Goal: Task Accomplishment & Management: Use online tool/utility

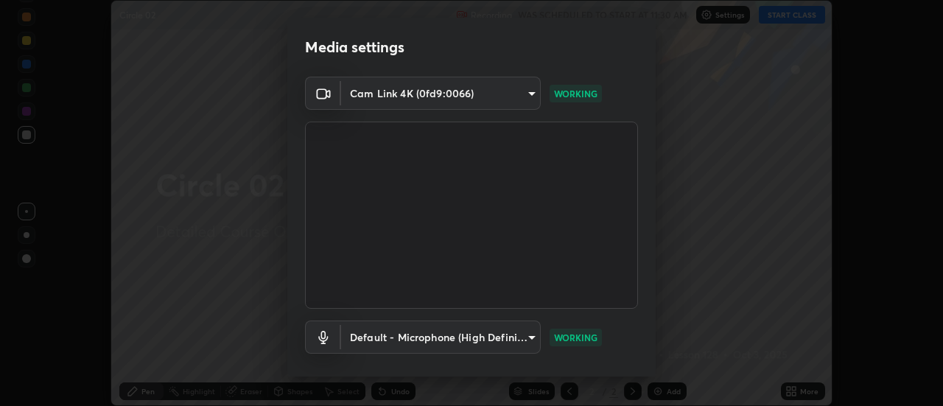
scroll to position [77, 0]
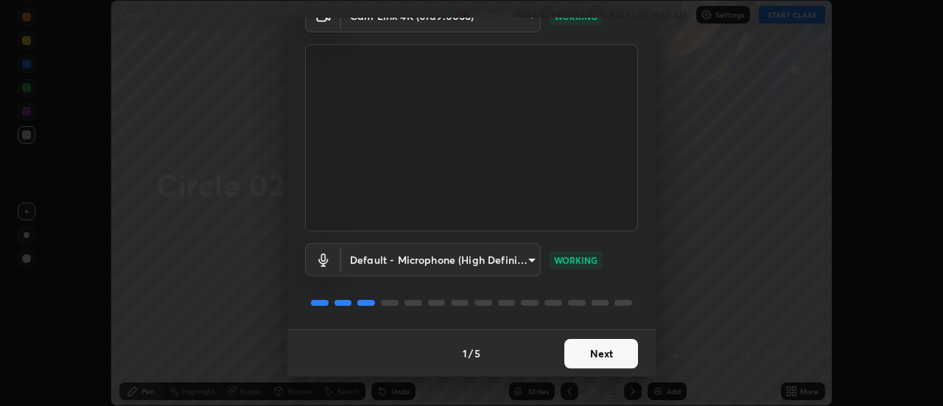
click at [613, 347] on button "Next" at bounding box center [601, 353] width 74 height 29
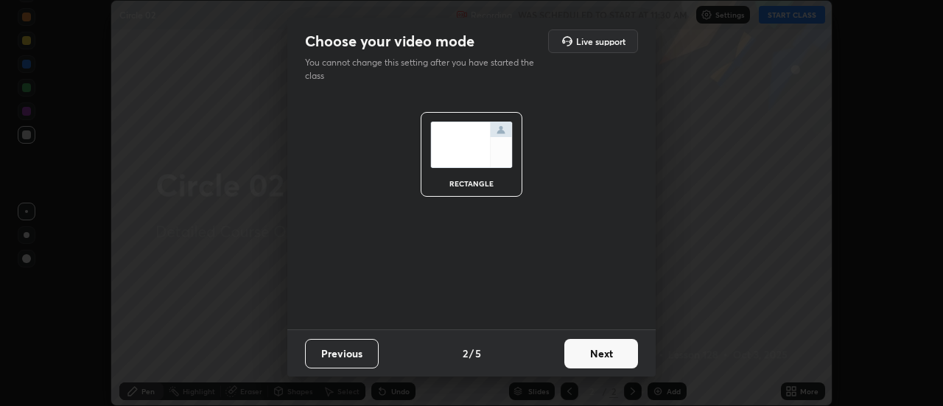
click at [616, 351] on button "Next" at bounding box center [601, 353] width 74 height 29
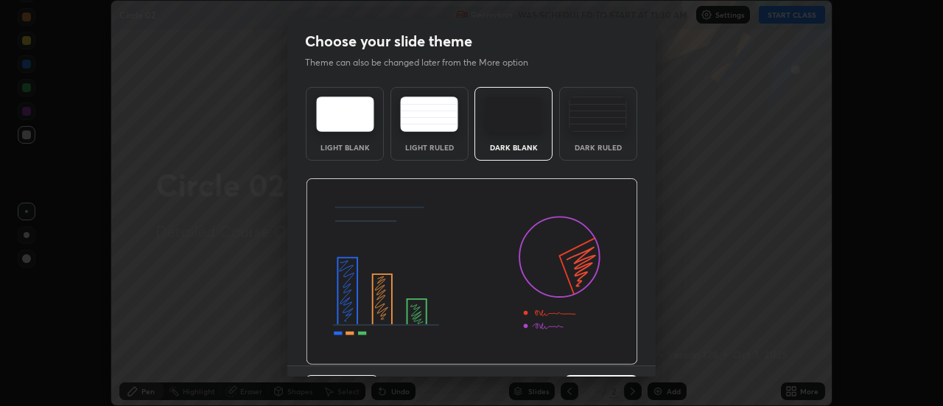
scroll to position [36, 0]
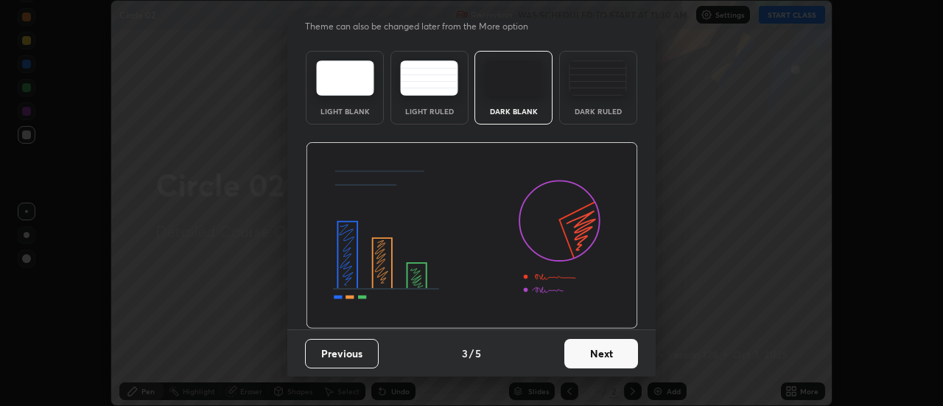
click at [610, 351] on button "Next" at bounding box center [601, 353] width 74 height 29
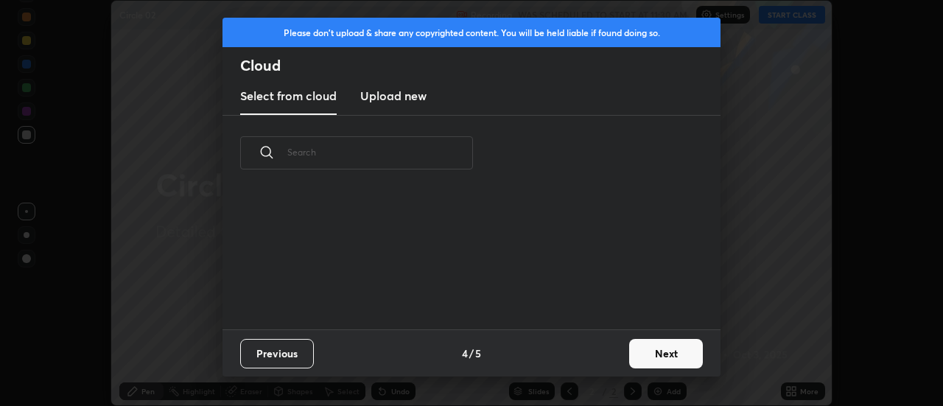
scroll to position [138, 473]
click at [647, 353] on button "Next" at bounding box center [666, 353] width 74 height 29
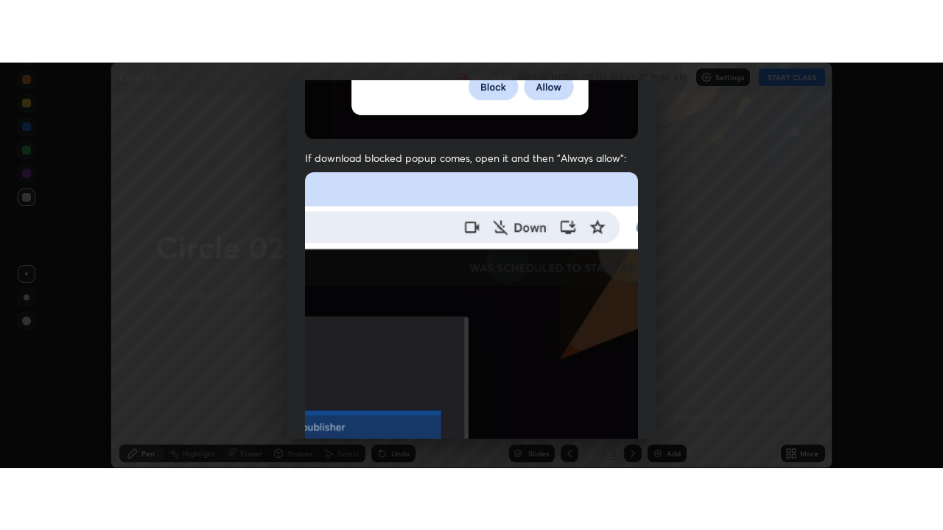
scroll to position [378, 0]
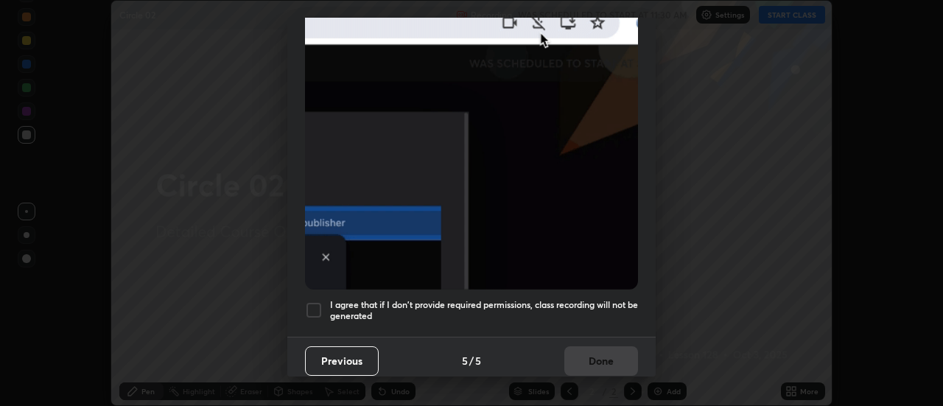
click at [315, 302] on div at bounding box center [314, 310] width 18 height 18
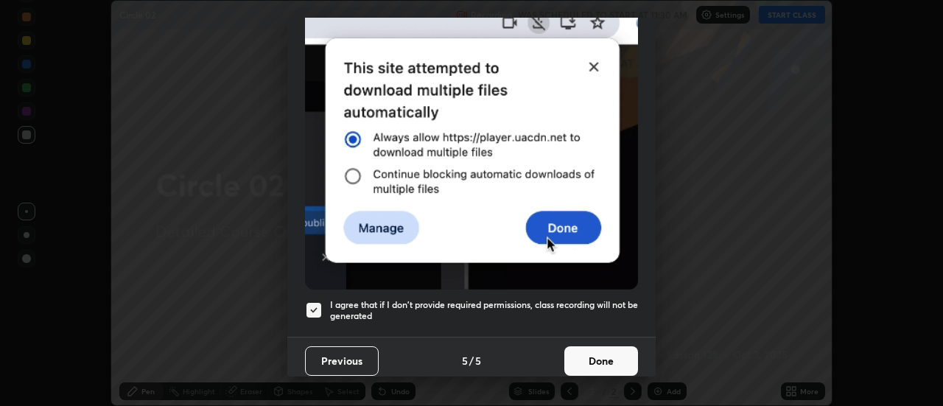
click at [595, 353] on button "Done" at bounding box center [601, 360] width 74 height 29
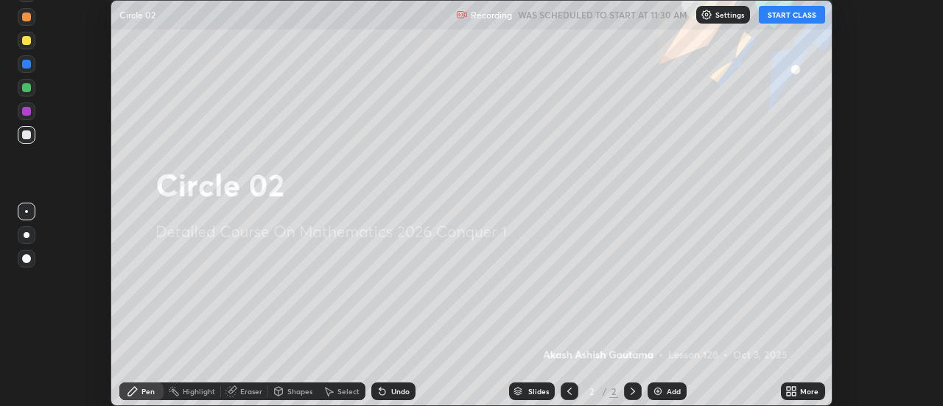
click at [785, 18] on button "START CLASS" at bounding box center [791, 15] width 66 height 18
click at [793, 390] on icon at bounding box center [794, 389] width 4 height 4
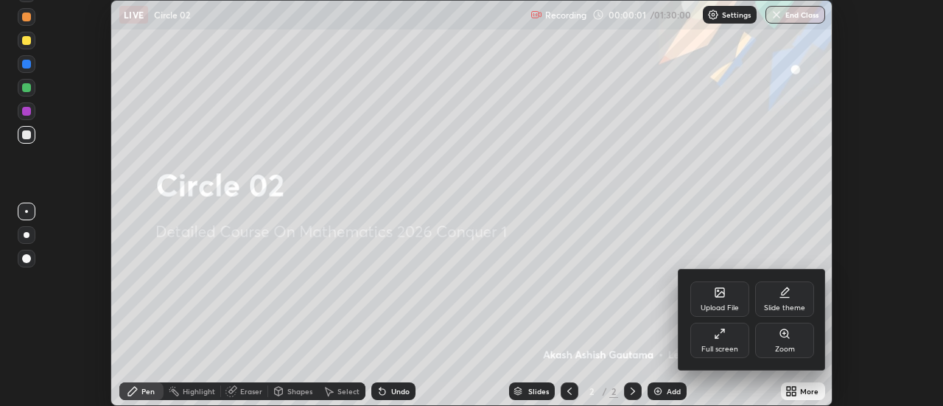
click at [735, 338] on div "Full screen" at bounding box center [719, 340] width 59 height 35
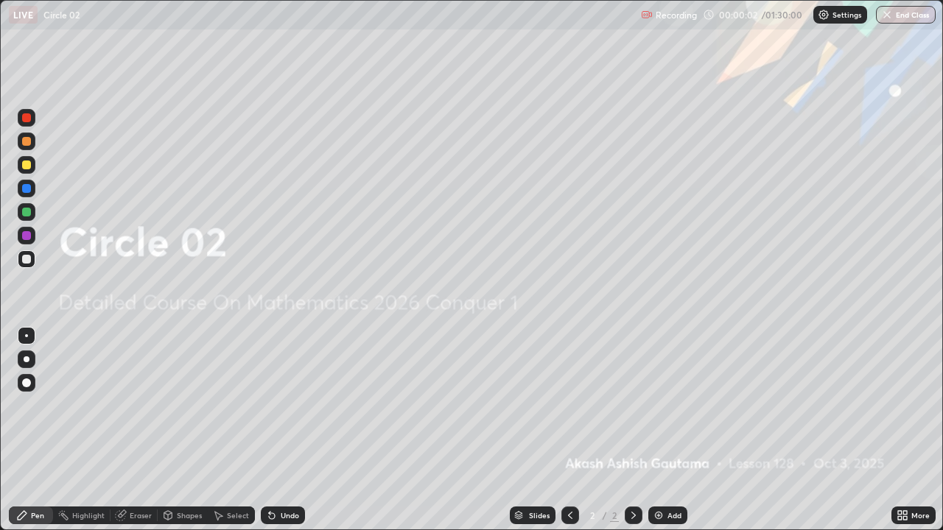
scroll to position [530, 943]
click at [663, 405] on div "Add" at bounding box center [667, 516] width 39 height 18
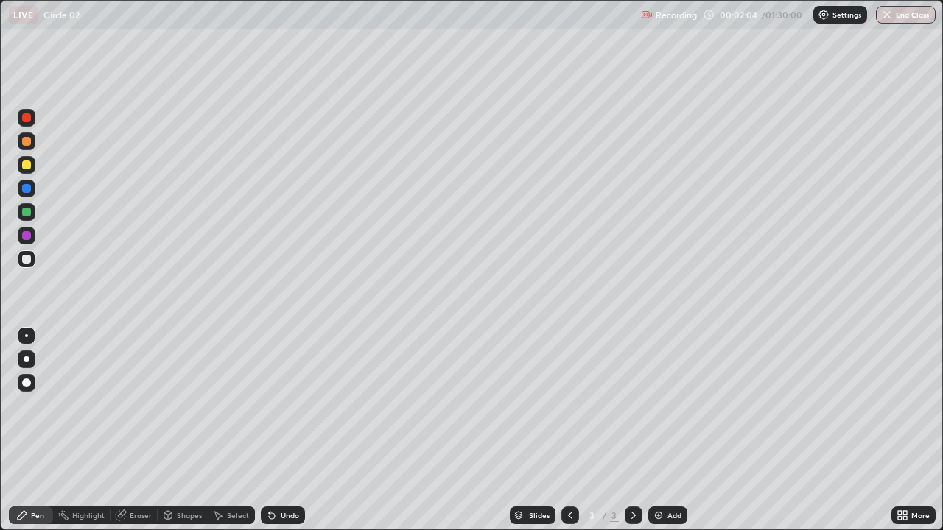
click at [27, 164] on div at bounding box center [26, 165] width 9 height 9
click at [27, 258] on div at bounding box center [26, 259] width 9 height 9
click at [27, 163] on div at bounding box center [26, 165] width 9 height 9
click at [272, 405] on icon at bounding box center [272, 516] width 6 height 6
click at [270, 405] on icon at bounding box center [272, 516] width 6 height 6
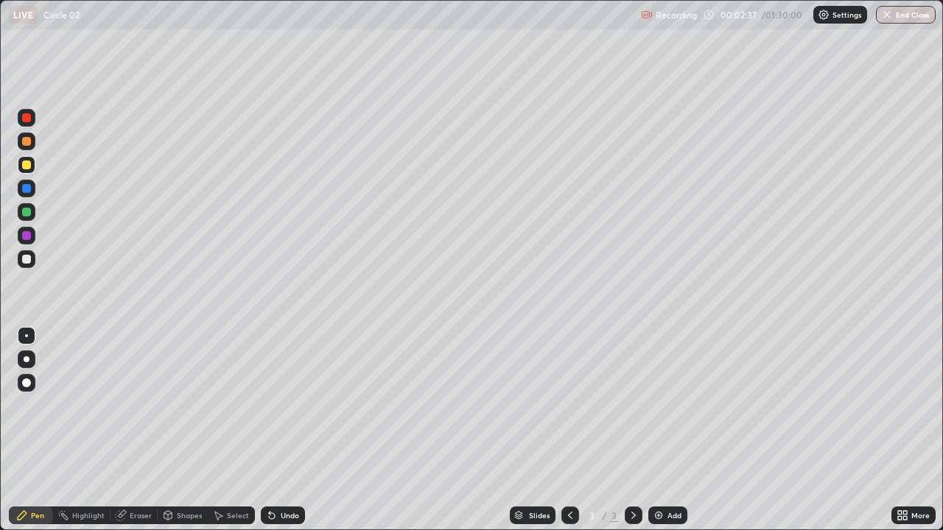
click at [275, 405] on icon at bounding box center [272, 516] width 12 height 12
click at [275, 405] on div "Undo" at bounding box center [283, 516] width 44 height 18
click at [281, 405] on div "Undo" at bounding box center [283, 516] width 44 height 18
click at [284, 405] on div "Undo" at bounding box center [283, 516] width 44 height 18
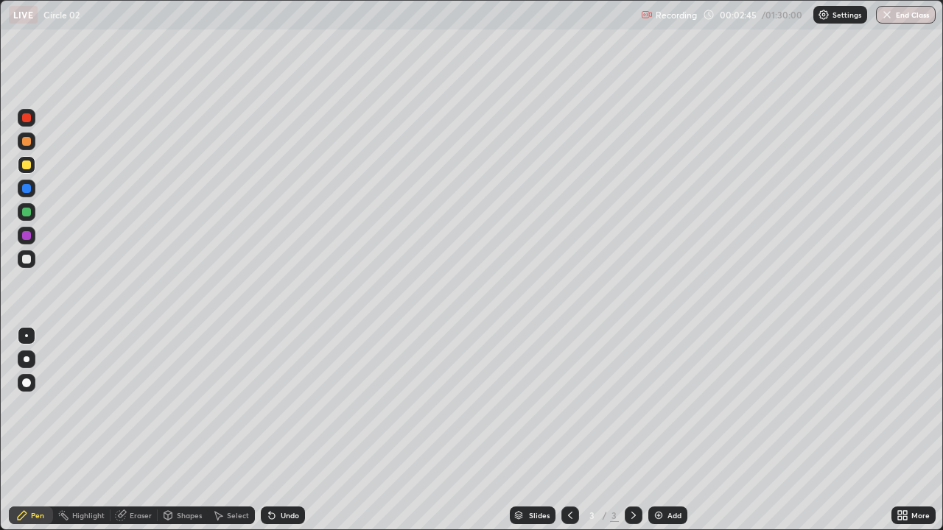
click at [134, 405] on div "Eraser" at bounding box center [141, 515] width 22 height 7
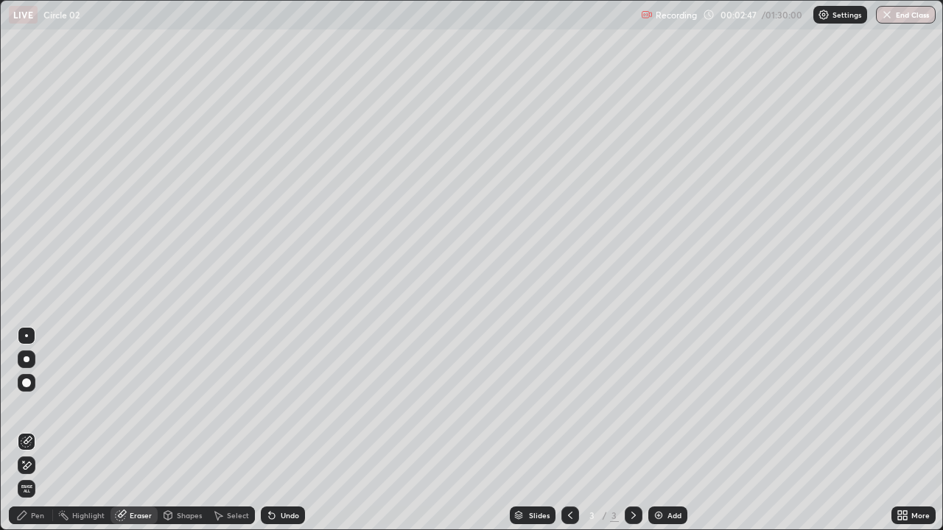
click at [36, 405] on div "Pen" at bounding box center [37, 515] width 13 height 7
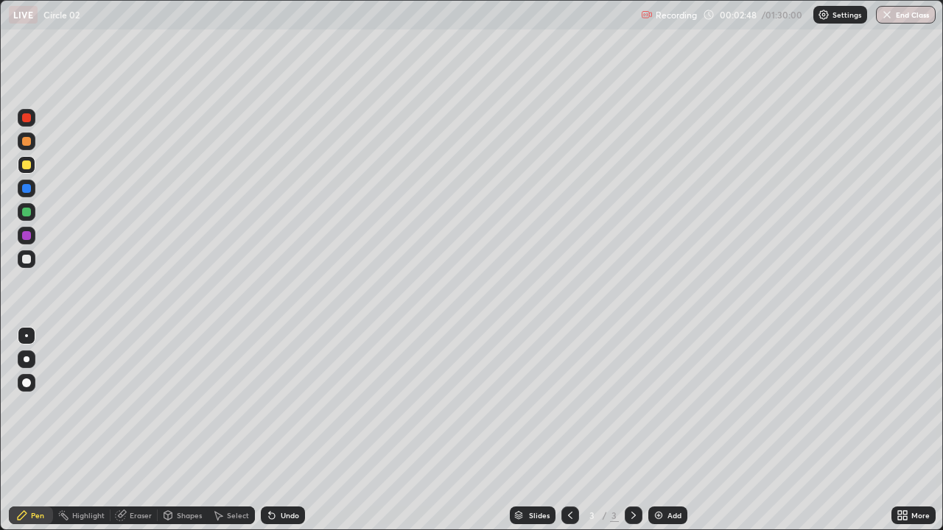
click at [29, 256] on div at bounding box center [26, 259] width 9 height 9
click at [28, 211] on div at bounding box center [26, 212] width 9 height 9
click at [29, 260] on div at bounding box center [26, 259] width 9 height 9
click at [27, 141] on div at bounding box center [26, 141] width 9 height 9
click at [269, 405] on icon at bounding box center [269, 512] width 1 height 1
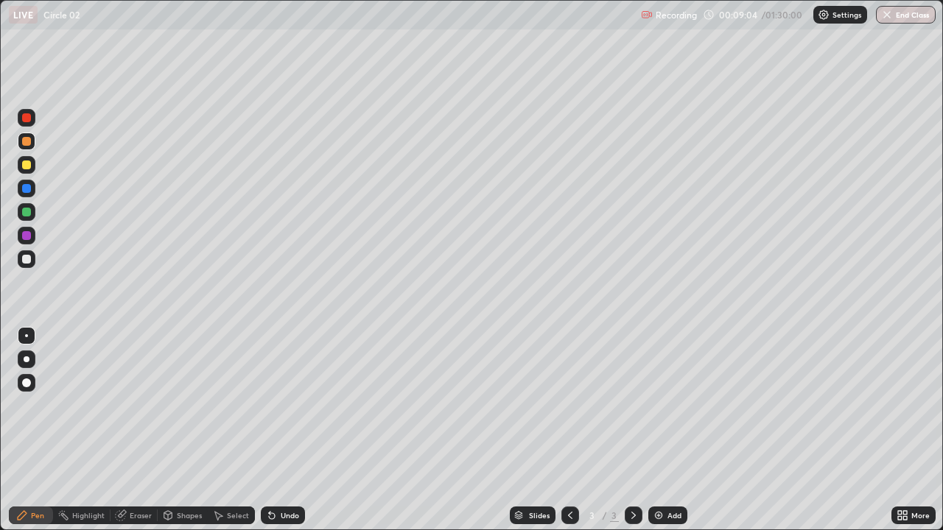
click at [134, 405] on div "Eraser" at bounding box center [141, 515] width 22 height 7
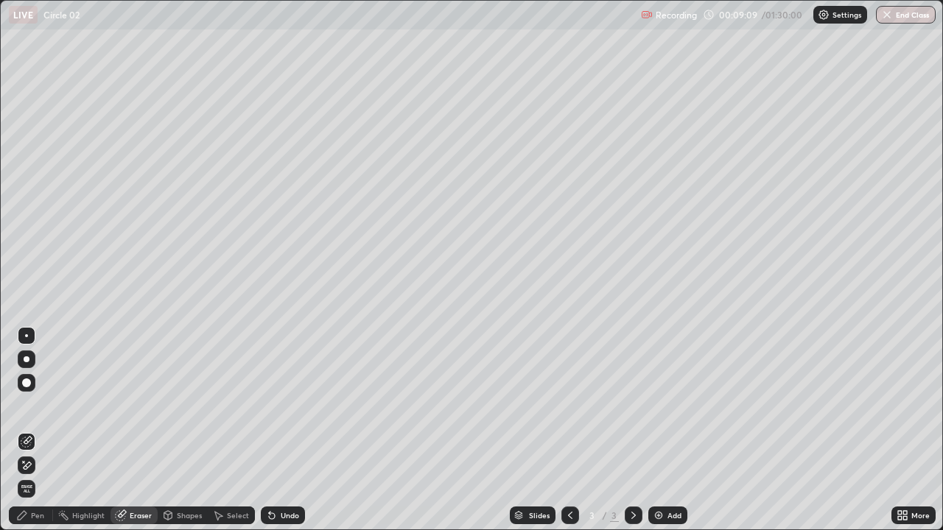
click at [38, 405] on div "Pen" at bounding box center [37, 515] width 13 height 7
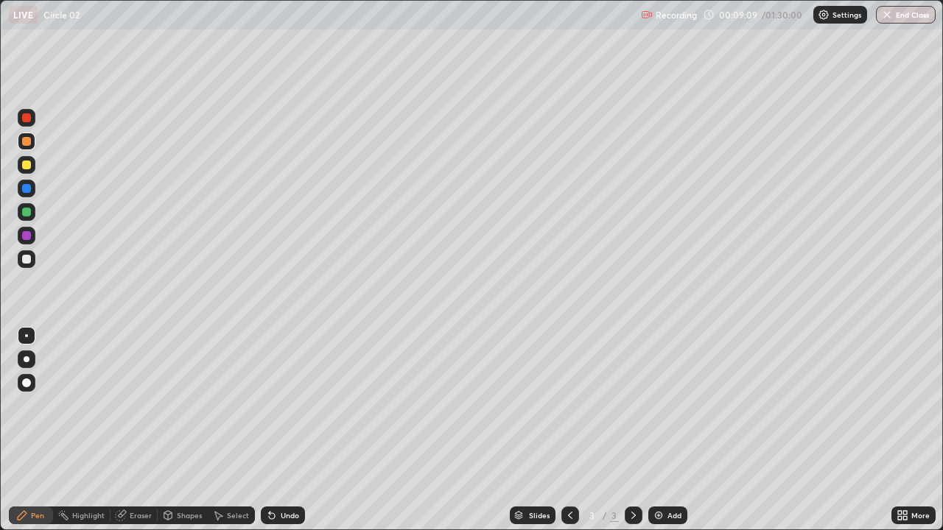
click at [33, 263] on div at bounding box center [27, 259] width 18 height 18
click at [30, 163] on div at bounding box center [26, 165] width 9 height 9
click at [281, 405] on div "Undo" at bounding box center [290, 515] width 18 height 7
click at [278, 405] on div "Undo" at bounding box center [283, 516] width 44 height 18
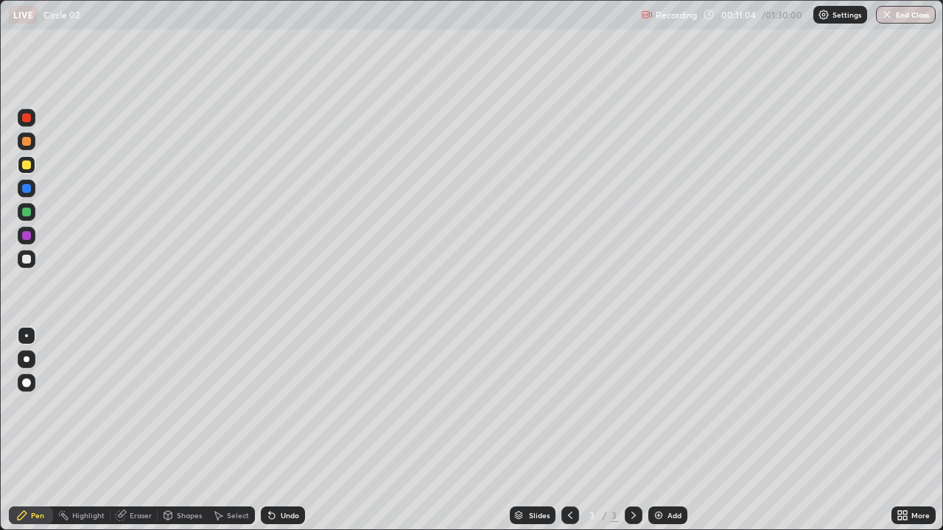
click at [279, 405] on div "Undo" at bounding box center [283, 516] width 44 height 18
click at [278, 405] on div "Undo" at bounding box center [283, 516] width 44 height 18
click at [279, 405] on div "Undo" at bounding box center [283, 516] width 44 height 18
click at [277, 405] on div "Undo" at bounding box center [283, 516] width 44 height 18
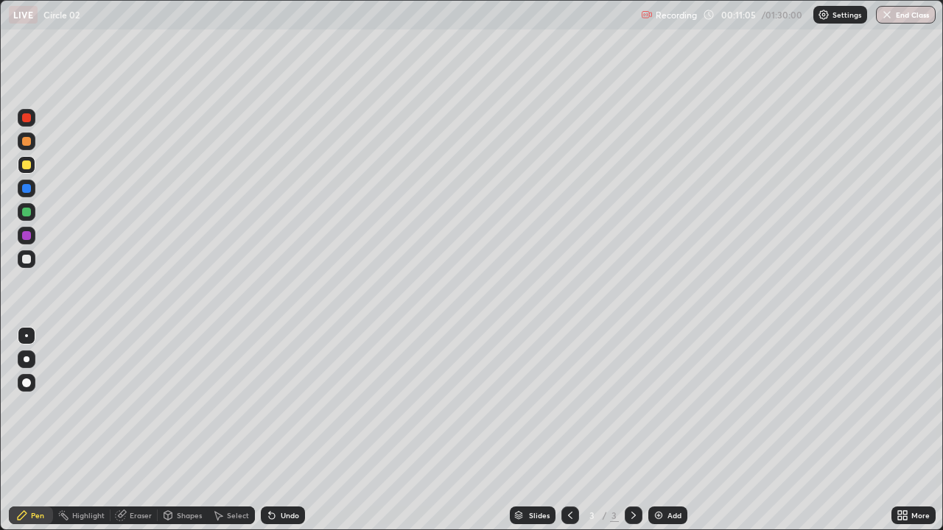
click at [280, 405] on div "Undo" at bounding box center [283, 516] width 44 height 18
click at [672, 405] on div "Add" at bounding box center [674, 515] width 14 height 7
click at [29, 262] on div at bounding box center [26, 259] width 9 height 9
click at [30, 163] on div at bounding box center [26, 165] width 9 height 9
click at [34, 213] on div at bounding box center [27, 212] width 18 height 18
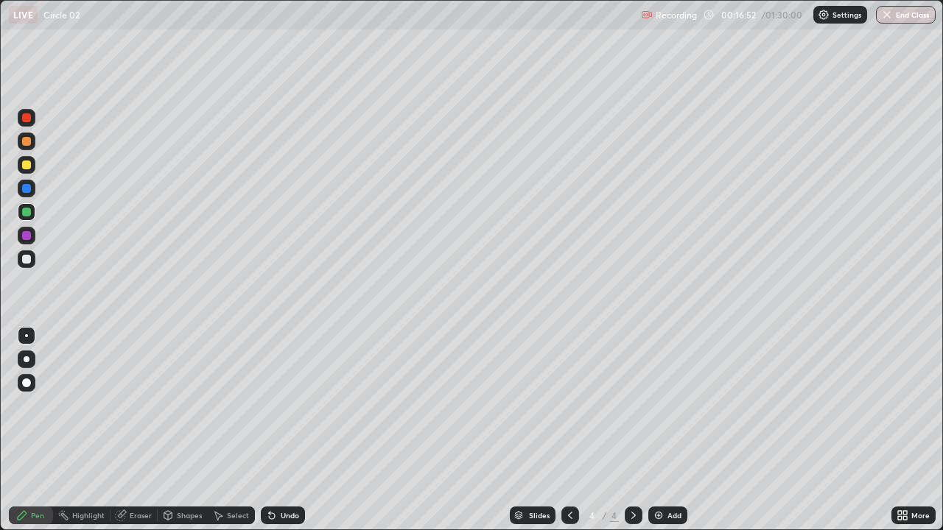
click at [287, 405] on div "Undo" at bounding box center [290, 515] width 18 height 7
click at [29, 260] on div at bounding box center [26, 259] width 9 height 9
click at [672, 405] on div "Add" at bounding box center [674, 515] width 14 height 7
click at [29, 168] on div at bounding box center [26, 165] width 9 height 9
click at [29, 262] on div at bounding box center [26, 259] width 9 height 9
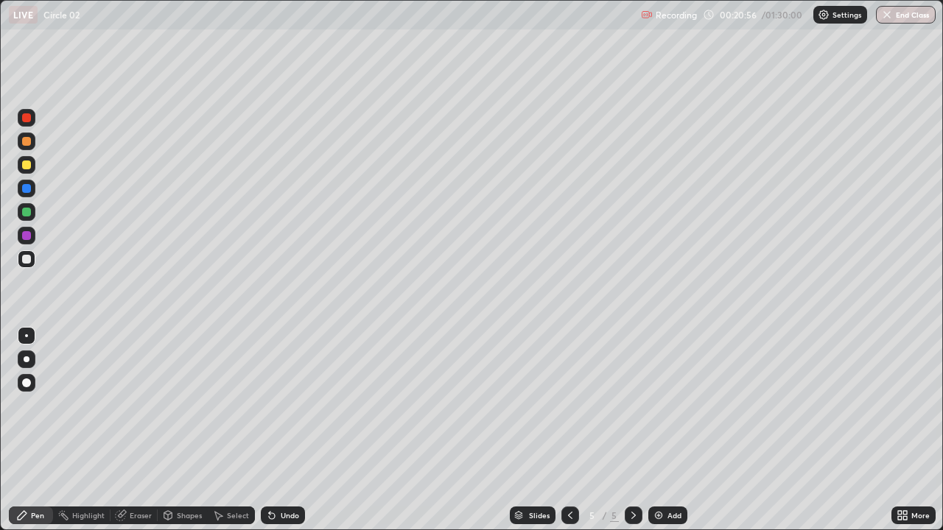
click at [27, 166] on div at bounding box center [26, 165] width 9 height 9
click at [269, 405] on icon at bounding box center [269, 512] width 1 height 1
click at [275, 405] on icon at bounding box center [272, 516] width 12 height 12
click at [26, 141] on div at bounding box center [26, 141] width 9 height 9
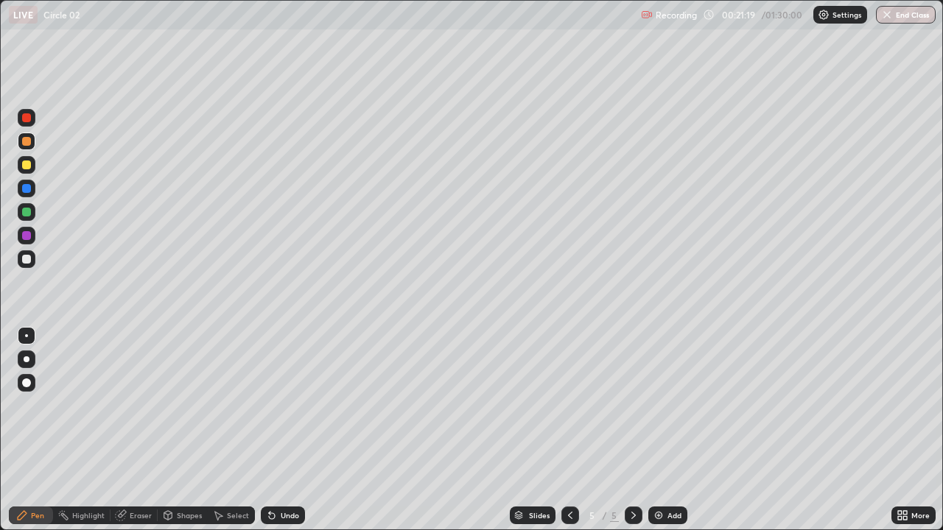
click at [281, 405] on div "Undo" at bounding box center [290, 515] width 18 height 7
click at [29, 210] on div at bounding box center [26, 212] width 9 height 9
click at [275, 405] on icon at bounding box center [272, 516] width 12 height 12
click at [28, 261] on div at bounding box center [26, 259] width 9 height 9
click at [28, 164] on div at bounding box center [26, 165] width 9 height 9
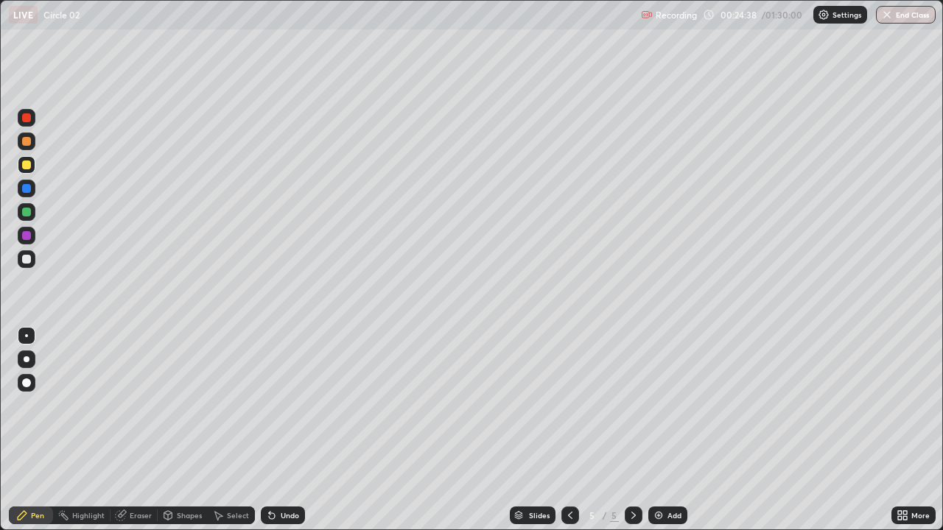
click at [28, 259] on div at bounding box center [26, 259] width 9 height 9
click at [27, 166] on div at bounding box center [26, 165] width 9 height 9
click at [278, 405] on div "Undo" at bounding box center [283, 516] width 44 height 18
click at [264, 405] on div "Undo" at bounding box center [283, 516] width 44 height 18
click at [27, 215] on div at bounding box center [26, 212] width 9 height 9
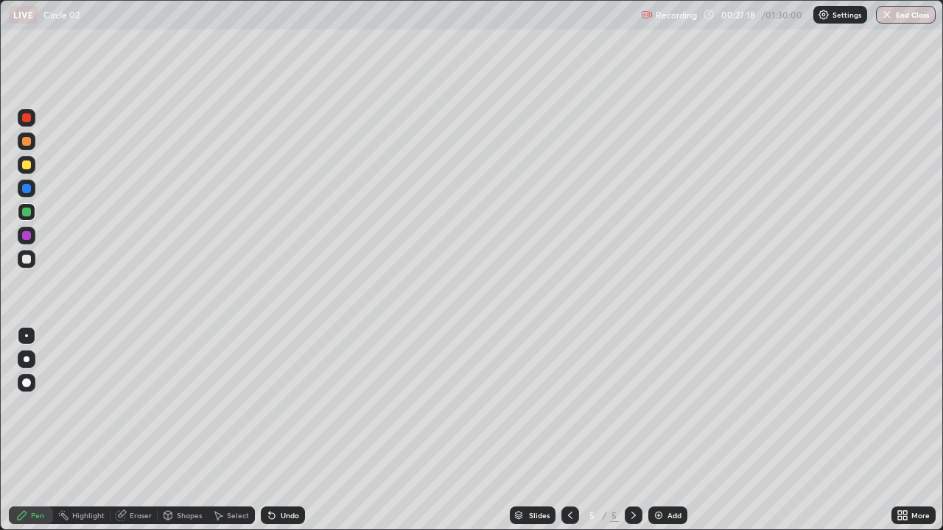
click at [27, 166] on div at bounding box center [26, 165] width 9 height 9
click at [660, 405] on img at bounding box center [658, 516] width 12 height 12
click at [29, 258] on div at bounding box center [26, 259] width 9 height 9
click at [27, 164] on div at bounding box center [26, 165] width 9 height 9
click at [269, 405] on icon at bounding box center [272, 516] width 6 height 6
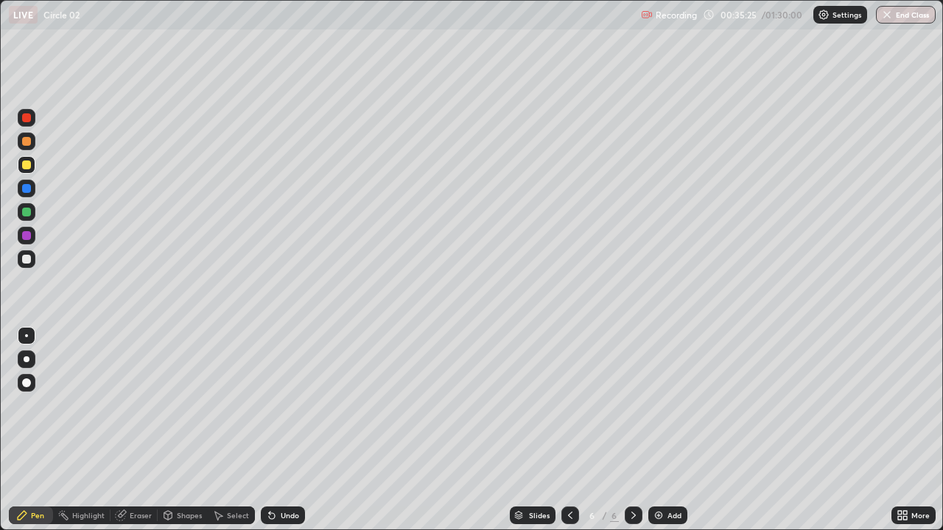
click at [266, 405] on icon at bounding box center [272, 516] width 12 height 12
click at [269, 405] on icon at bounding box center [272, 516] width 6 height 6
click at [261, 405] on div "Undo" at bounding box center [283, 516] width 44 height 18
click at [24, 261] on div at bounding box center [26, 259] width 9 height 9
click at [271, 405] on icon at bounding box center [272, 516] width 6 height 6
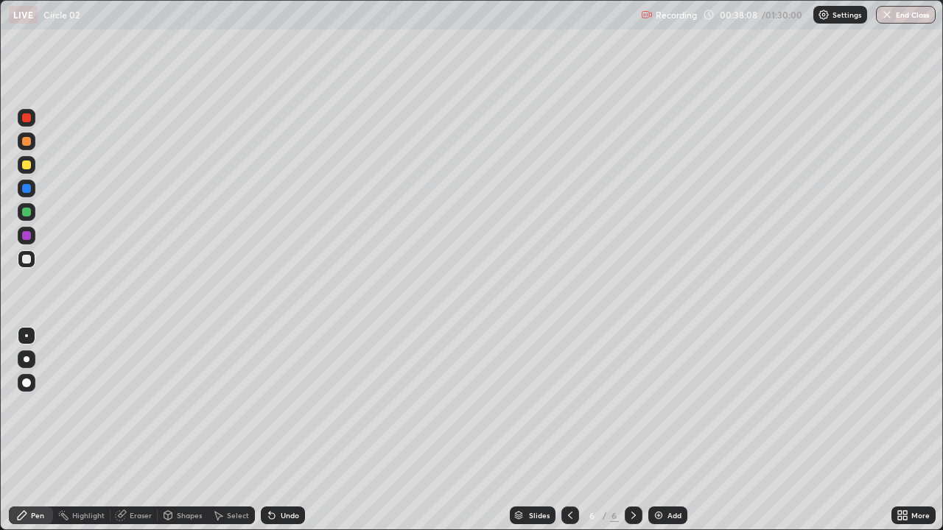
click at [269, 405] on icon at bounding box center [272, 516] width 6 height 6
click at [284, 405] on div "Undo" at bounding box center [290, 515] width 18 height 7
click at [275, 405] on icon at bounding box center [272, 516] width 12 height 12
click at [278, 405] on div "Undo" at bounding box center [283, 516] width 44 height 18
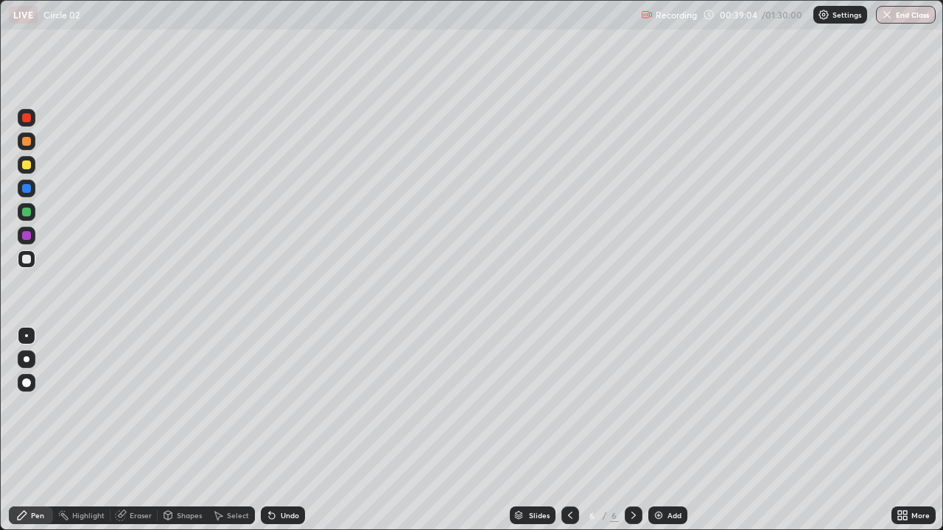
click at [281, 405] on div "Undo" at bounding box center [283, 516] width 44 height 18
click at [282, 405] on div "Undo" at bounding box center [283, 516] width 44 height 18
click at [280, 405] on div "Undo" at bounding box center [283, 516] width 44 height 18
click at [282, 405] on div "Undo" at bounding box center [283, 516] width 44 height 18
click at [284, 405] on div "Undo" at bounding box center [283, 516] width 44 height 18
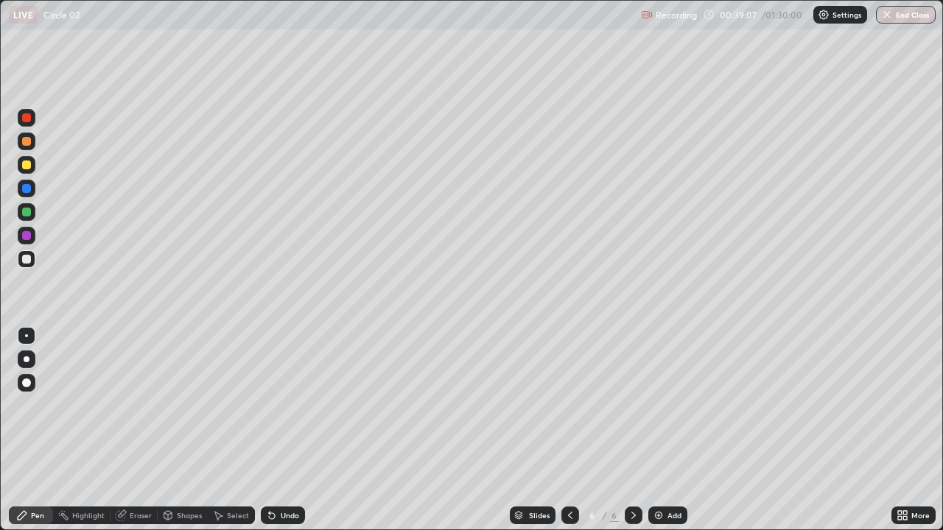
click at [237, 405] on div "Select" at bounding box center [238, 515] width 22 height 7
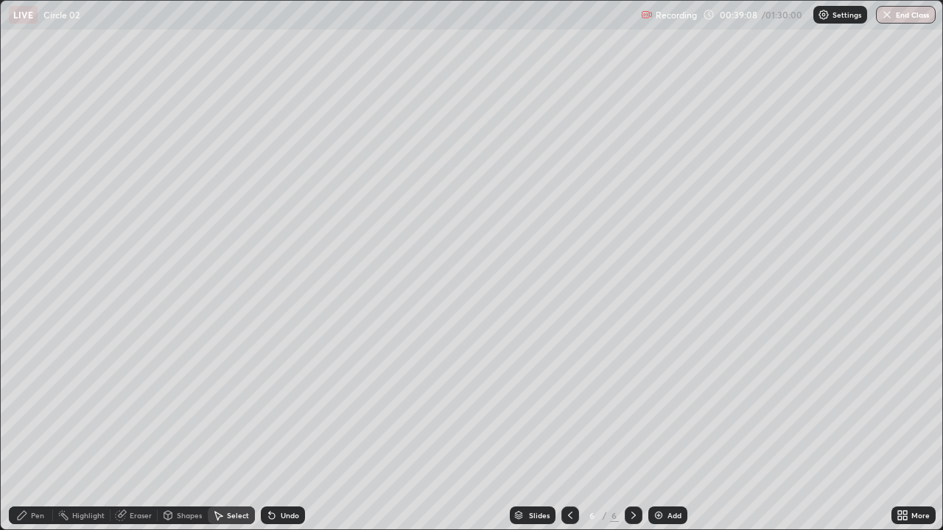
click at [41, 405] on div "Pen" at bounding box center [37, 515] width 13 height 7
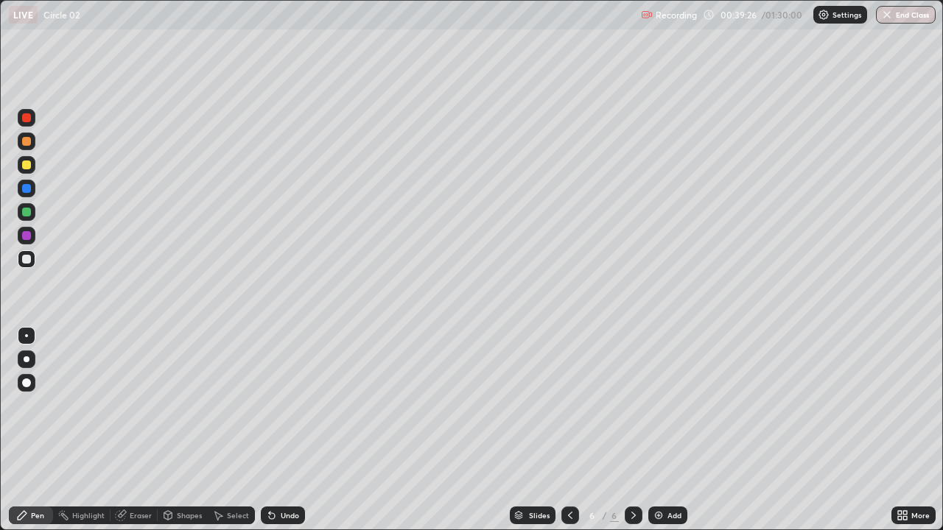
click at [283, 405] on div "Undo" at bounding box center [283, 516] width 44 height 18
click at [273, 405] on icon at bounding box center [272, 516] width 12 height 12
click at [270, 405] on icon at bounding box center [272, 516] width 6 height 6
click at [281, 405] on div "Undo" at bounding box center [290, 515] width 18 height 7
click at [275, 405] on div "Undo" at bounding box center [283, 516] width 44 height 18
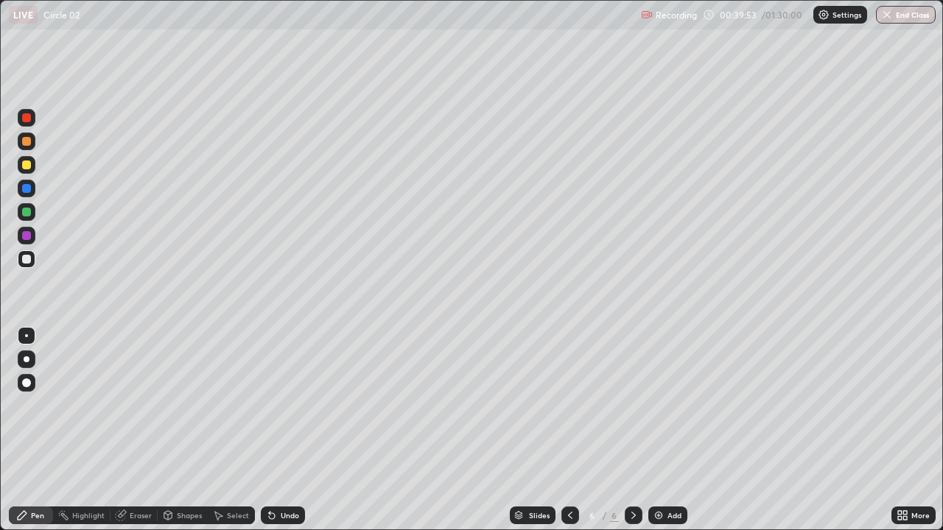
click at [28, 214] on div at bounding box center [26, 212] width 9 height 9
click at [275, 405] on div "Undo" at bounding box center [283, 516] width 44 height 18
click at [275, 405] on icon at bounding box center [272, 516] width 12 height 12
click at [27, 260] on div at bounding box center [26, 259] width 9 height 9
click at [282, 405] on div "Undo" at bounding box center [290, 515] width 18 height 7
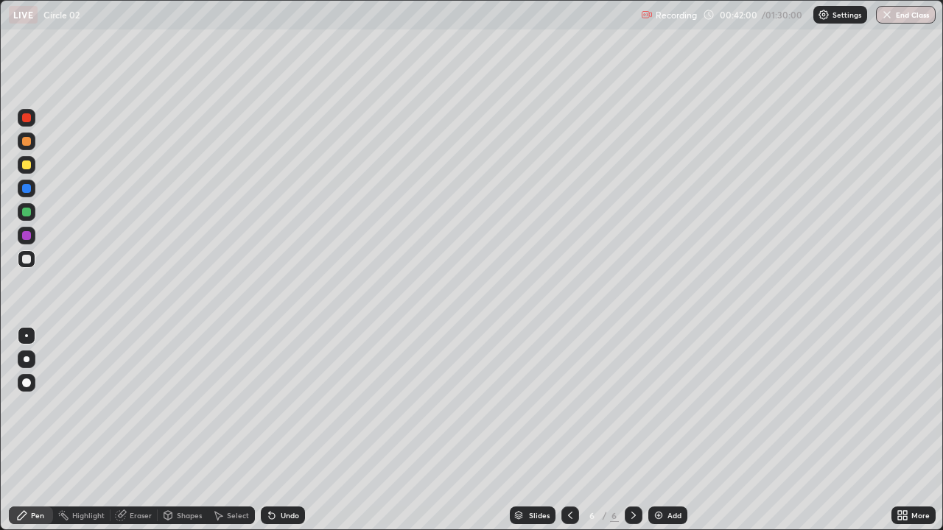
click at [282, 405] on div "Undo" at bounding box center [283, 516] width 44 height 18
click at [132, 405] on div "Eraser" at bounding box center [141, 515] width 22 height 7
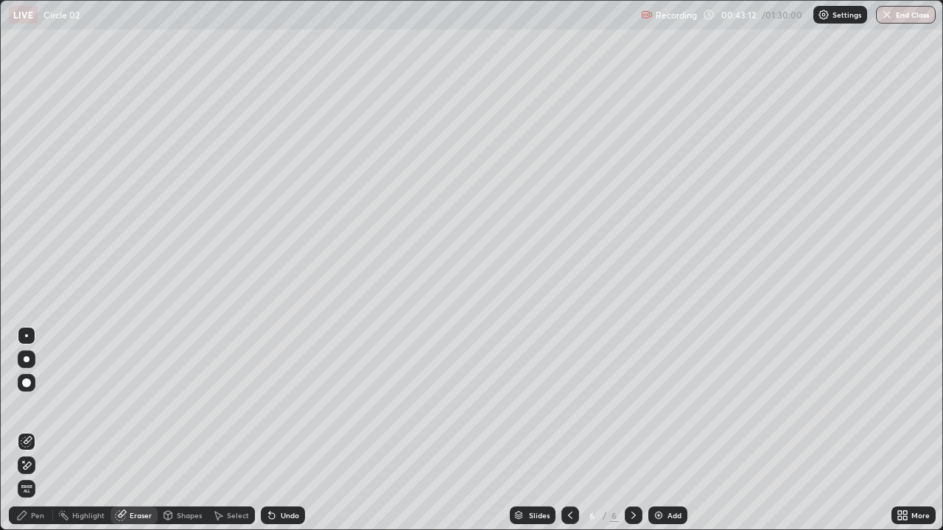
click at [31, 405] on div "Pen" at bounding box center [31, 516] width 44 height 18
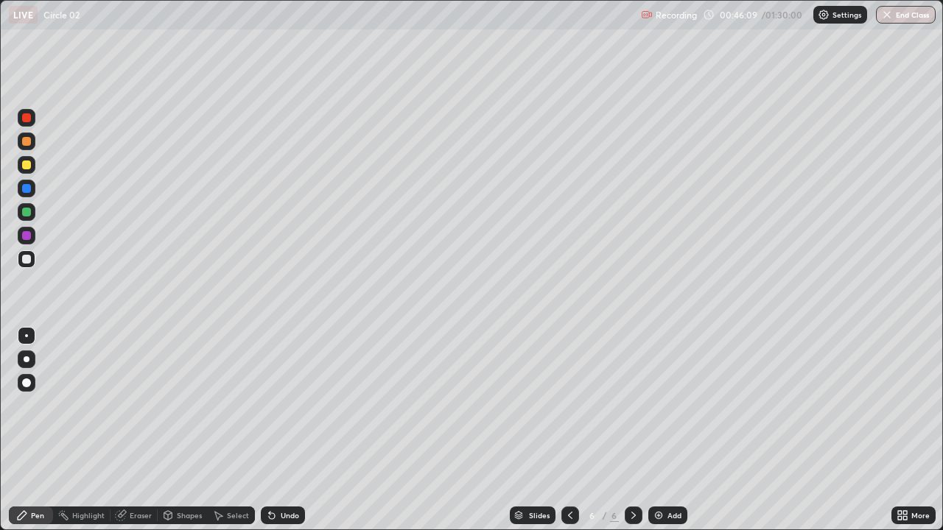
click at [284, 405] on div "Undo" at bounding box center [290, 515] width 18 height 7
click at [669, 405] on div "Add" at bounding box center [674, 515] width 14 height 7
click at [284, 405] on div "Undo" at bounding box center [290, 515] width 18 height 7
click at [281, 405] on div "Undo" at bounding box center [290, 515] width 18 height 7
click at [275, 405] on div "Undo" at bounding box center [283, 516] width 44 height 18
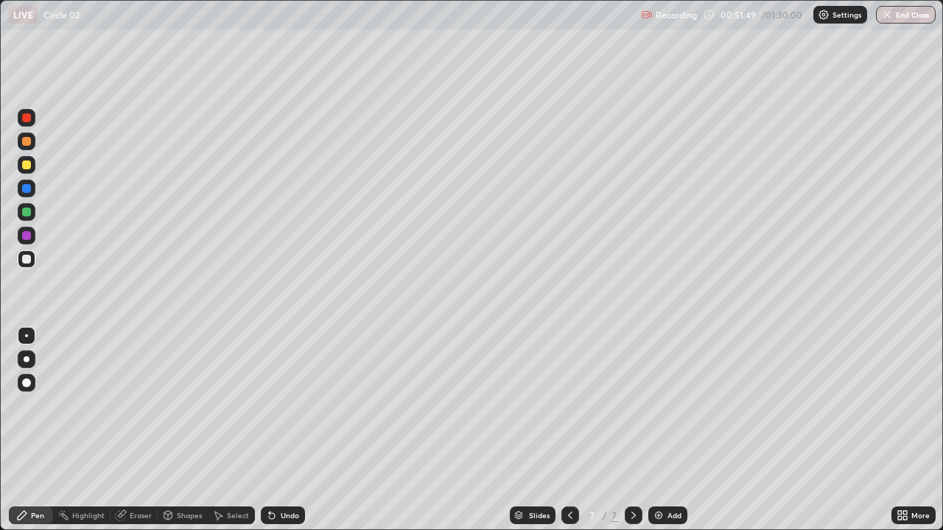
click at [269, 405] on icon at bounding box center [269, 512] width 1 height 1
click at [131, 405] on div "Eraser" at bounding box center [141, 515] width 22 height 7
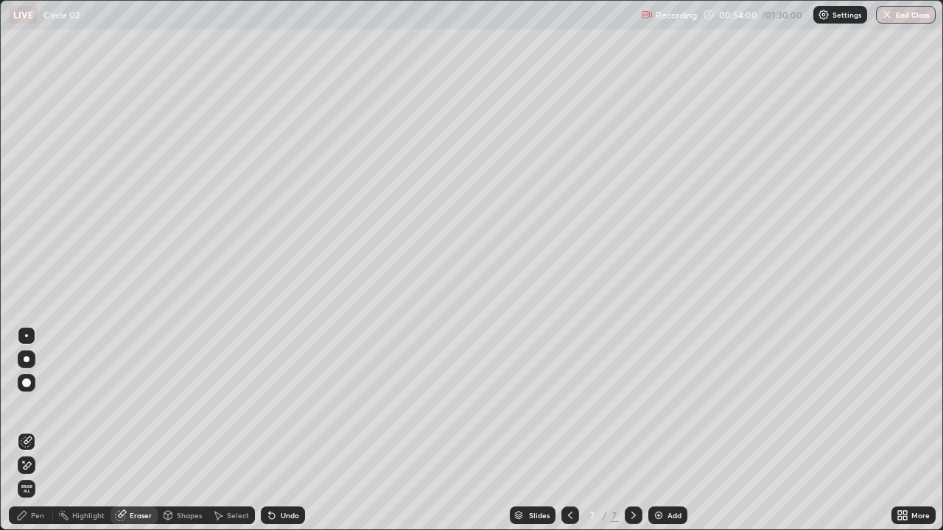
click at [36, 405] on div "Pen" at bounding box center [37, 515] width 13 height 7
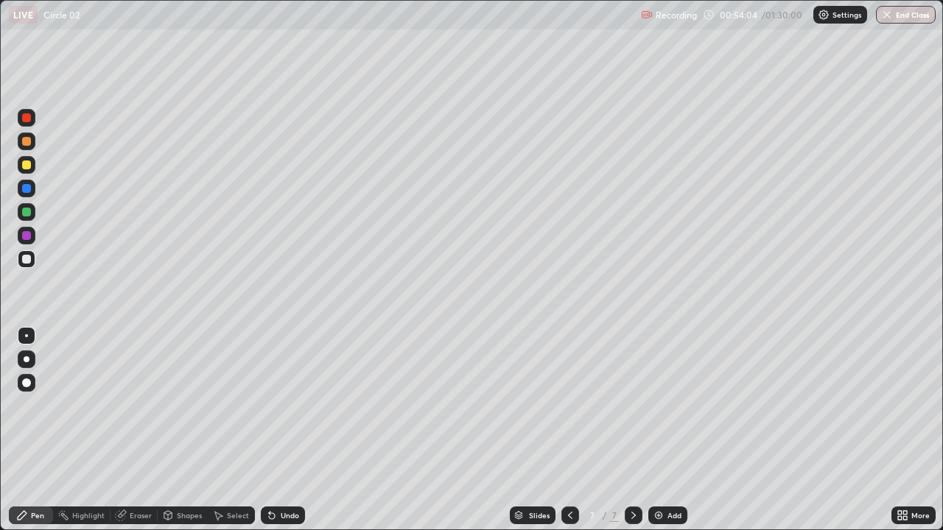
click at [130, 405] on div "Eraser" at bounding box center [141, 515] width 22 height 7
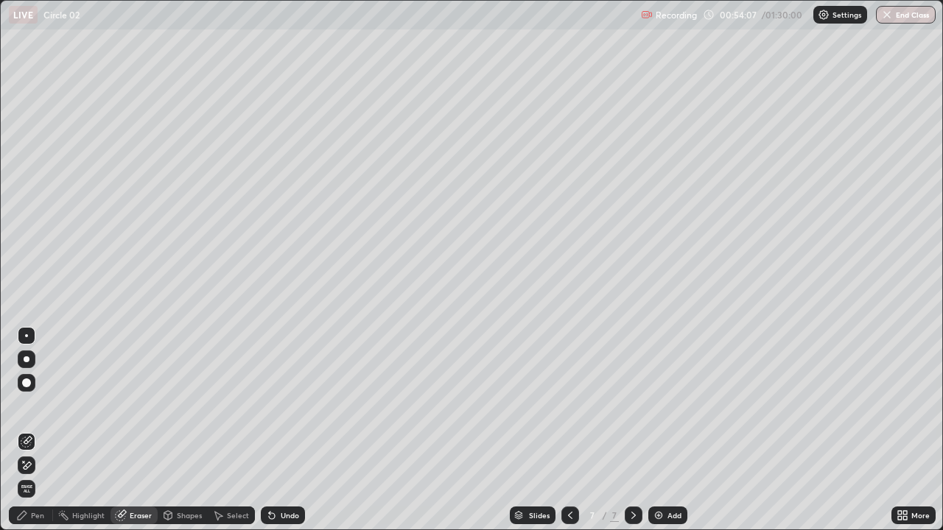
click at [38, 405] on div "Pen" at bounding box center [37, 515] width 13 height 7
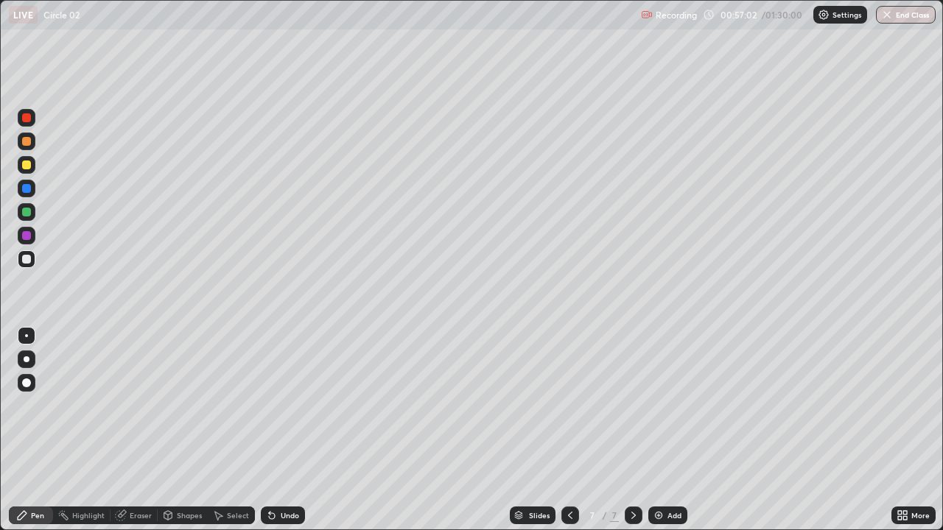
click at [138, 405] on div "Eraser" at bounding box center [133, 516] width 47 height 18
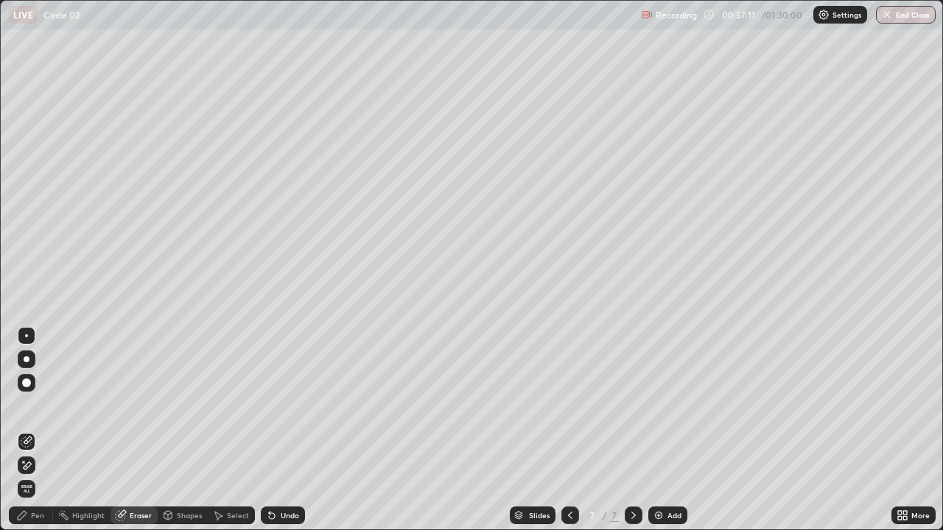
click at [44, 405] on div "Pen" at bounding box center [31, 516] width 44 height 18
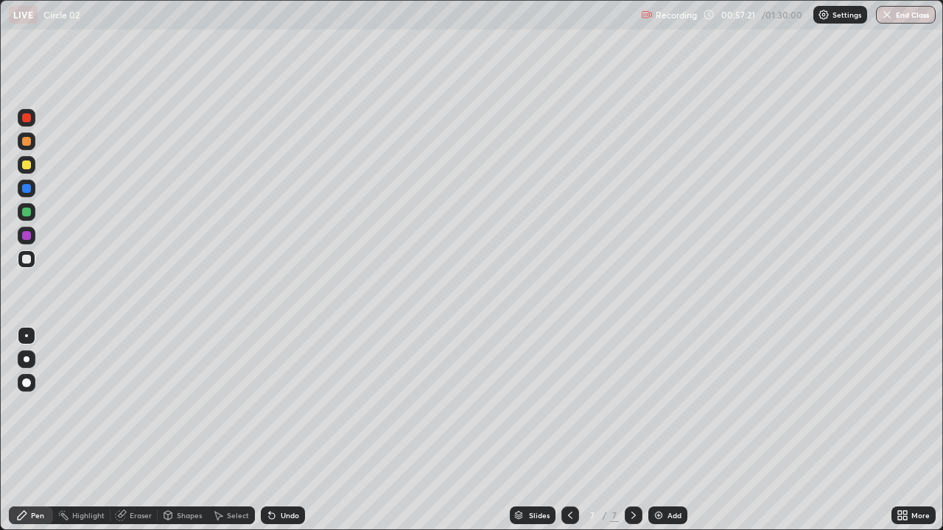
click at [131, 405] on div "Eraser" at bounding box center [141, 515] width 22 height 7
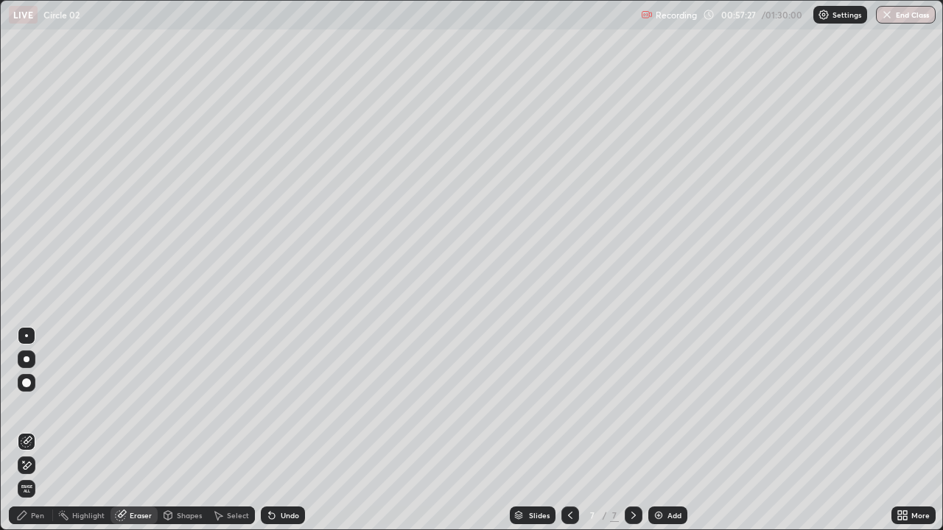
click at [39, 405] on div "Pen" at bounding box center [37, 515] width 13 height 7
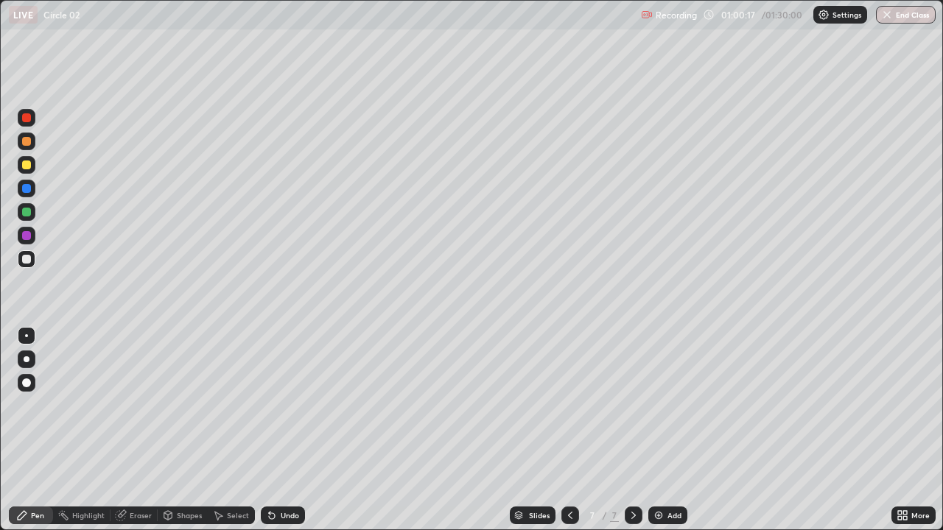
click at [669, 405] on div "Add" at bounding box center [674, 515] width 14 height 7
click at [30, 142] on div at bounding box center [26, 141] width 9 height 9
click at [279, 405] on div "Undo" at bounding box center [283, 516] width 44 height 18
click at [278, 405] on div "Undo" at bounding box center [283, 516] width 44 height 18
click at [281, 405] on div "Undo" at bounding box center [290, 515] width 18 height 7
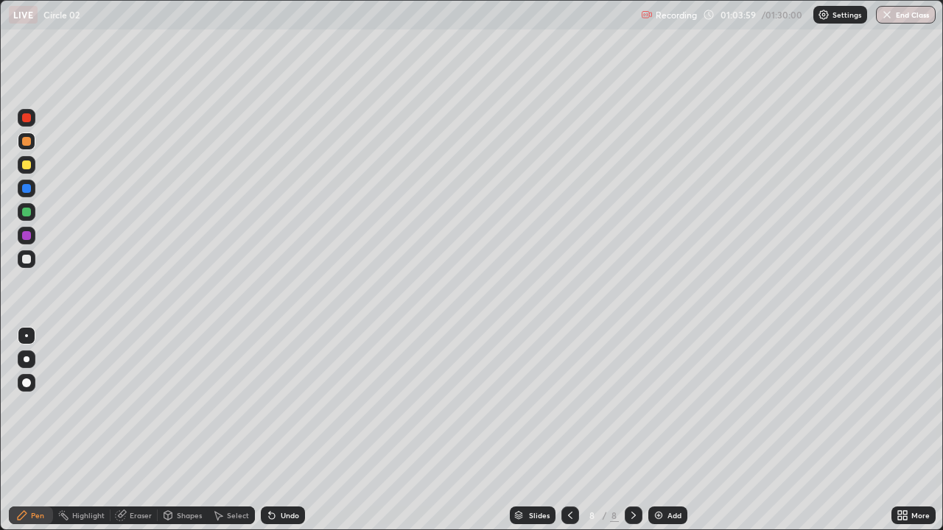
click at [277, 405] on div "Undo" at bounding box center [283, 516] width 44 height 18
click at [275, 405] on icon at bounding box center [272, 516] width 12 height 12
click at [281, 405] on div "Undo" at bounding box center [283, 516] width 44 height 18
click at [281, 405] on div "Undo" at bounding box center [290, 515] width 18 height 7
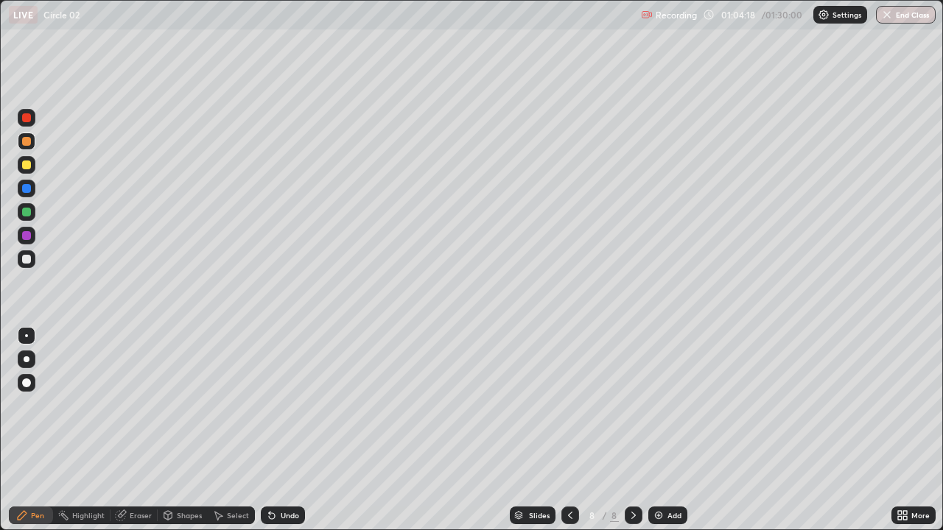
click at [141, 405] on div "Eraser" at bounding box center [133, 516] width 47 height 18
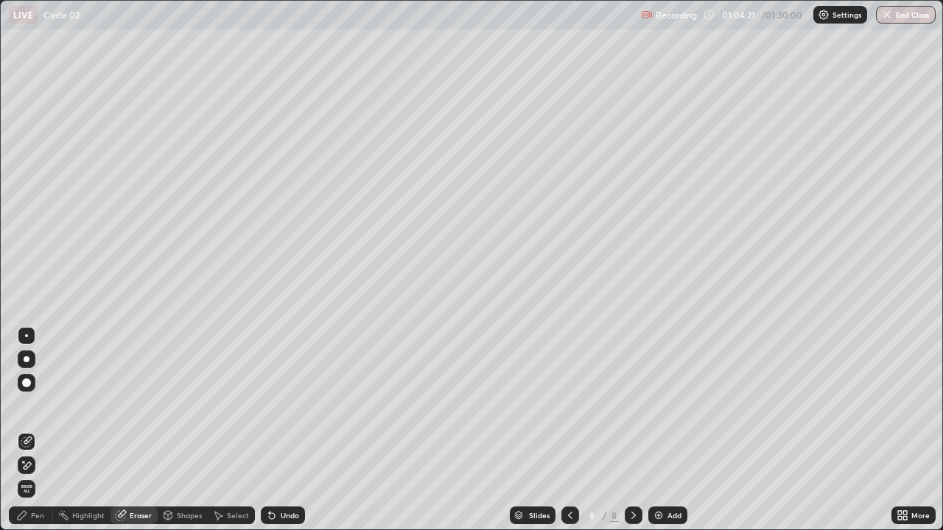
click at [41, 405] on div "Pen" at bounding box center [37, 515] width 13 height 7
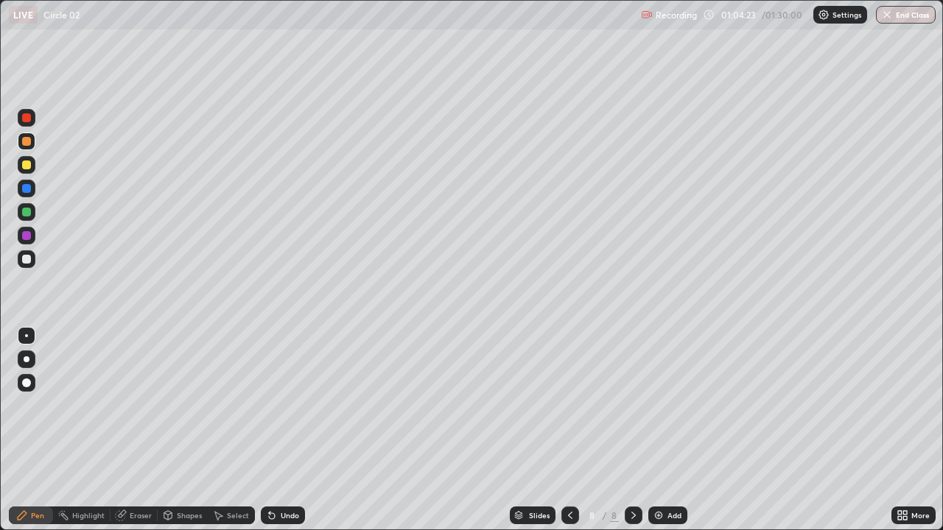
click at [125, 405] on icon at bounding box center [121, 516] width 12 height 12
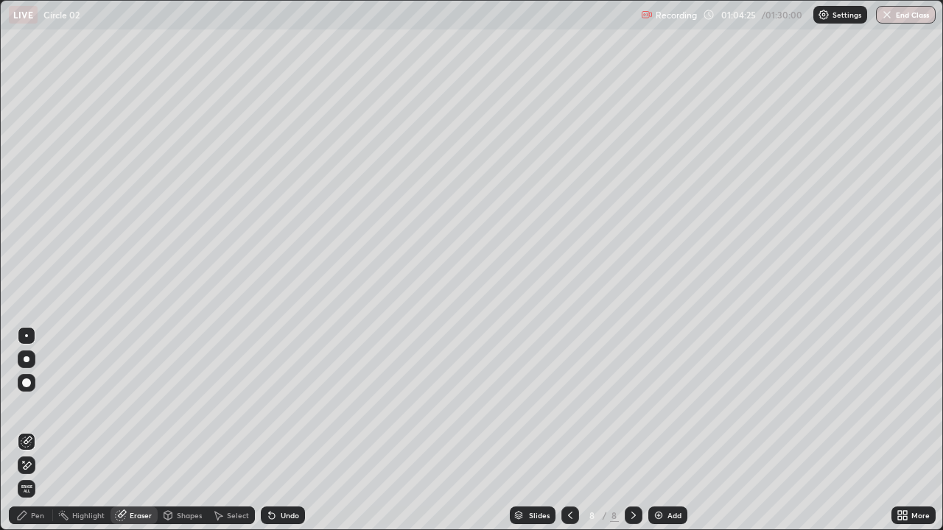
click at [35, 405] on div "Pen" at bounding box center [37, 515] width 13 height 7
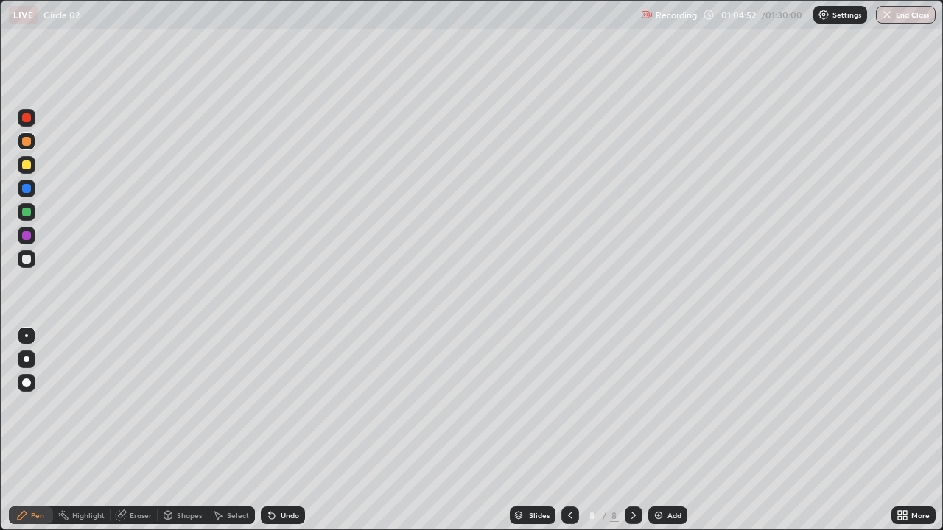
click at [34, 261] on div at bounding box center [27, 259] width 18 height 18
click at [288, 405] on div "Undo" at bounding box center [290, 515] width 18 height 7
click at [29, 165] on div at bounding box center [26, 165] width 9 height 9
click at [27, 262] on div at bounding box center [26, 259] width 9 height 9
click at [32, 163] on div at bounding box center [27, 165] width 18 height 18
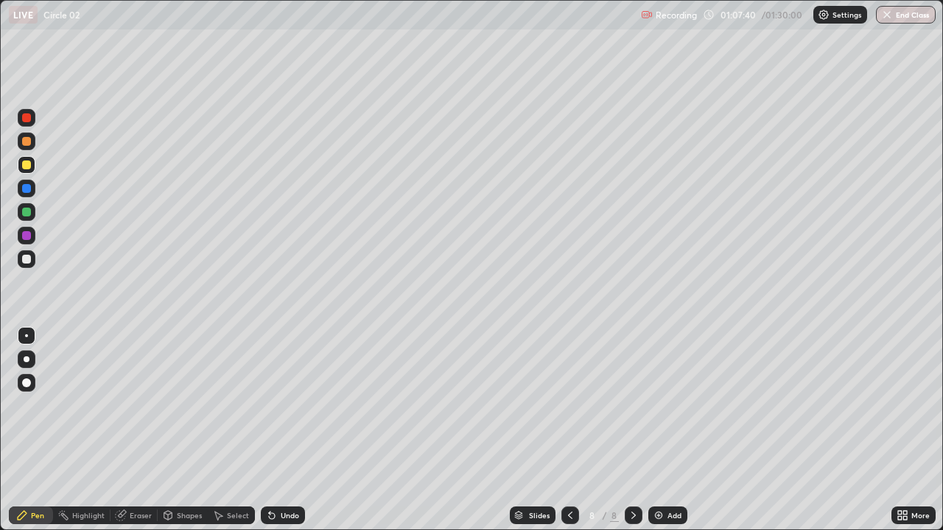
click at [28, 216] on div at bounding box center [26, 212] width 9 height 9
click at [281, 405] on div "Undo" at bounding box center [290, 515] width 18 height 7
click at [281, 405] on div "Undo" at bounding box center [283, 516] width 44 height 18
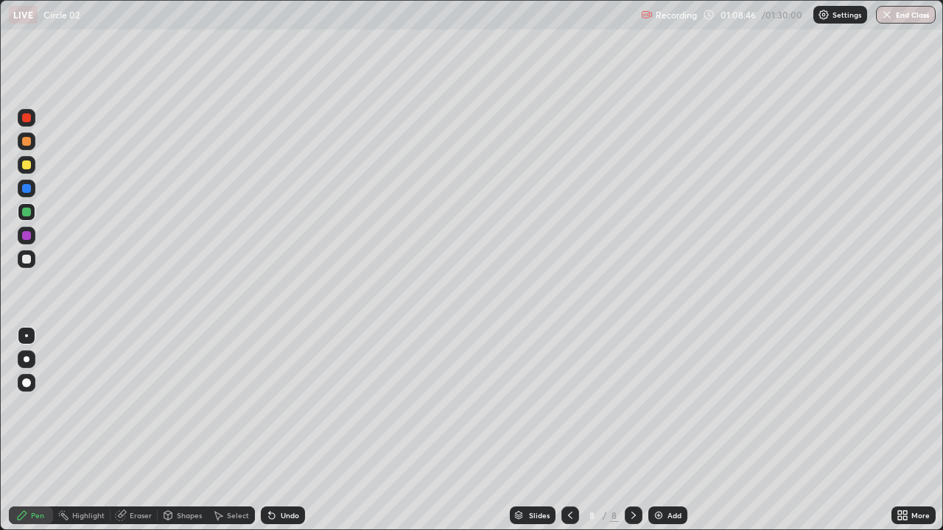
click at [29, 166] on div at bounding box center [26, 165] width 9 height 9
click at [286, 405] on div "Undo" at bounding box center [290, 515] width 18 height 7
click at [34, 258] on div at bounding box center [27, 259] width 18 height 18
click at [29, 189] on div at bounding box center [26, 188] width 9 height 9
click at [29, 143] on div at bounding box center [26, 141] width 9 height 9
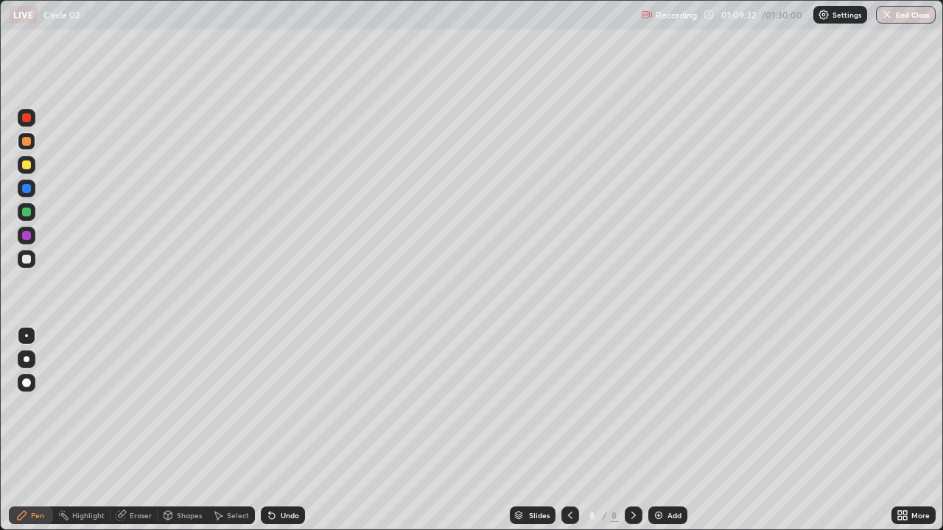
click at [88, 405] on div "Highlight" at bounding box center [88, 515] width 32 height 7
click at [37, 405] on div "Pen" at bounding box center [37, 515] width 13 height 7
click at [24, 259] on div at bounding box center [26, 259] width 9 height 9
click at [673, 405] on div "Add" at bounding box center [674, 515] width 14 height 7
click at [283, 405] on div "Undo" at bounding box center [290, 515] width 18 height 7
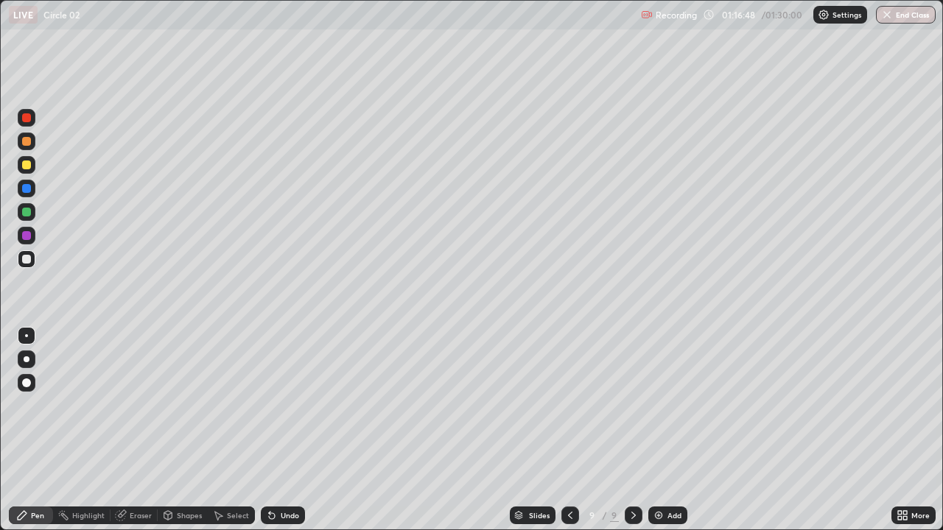
click at [275, 405] on div "Undo" at bounding box center [283, 516] width 44 height 18
click at [285, 405] on div "Undo" at bounding box center [290, 515] width 18 height 7
click at [669, 405] on div "Add" at bounding box center [674, 515] width 14 height 7
click at [283, 405] on div "Undo" at bounding box center [290, 515] width 18 height 7
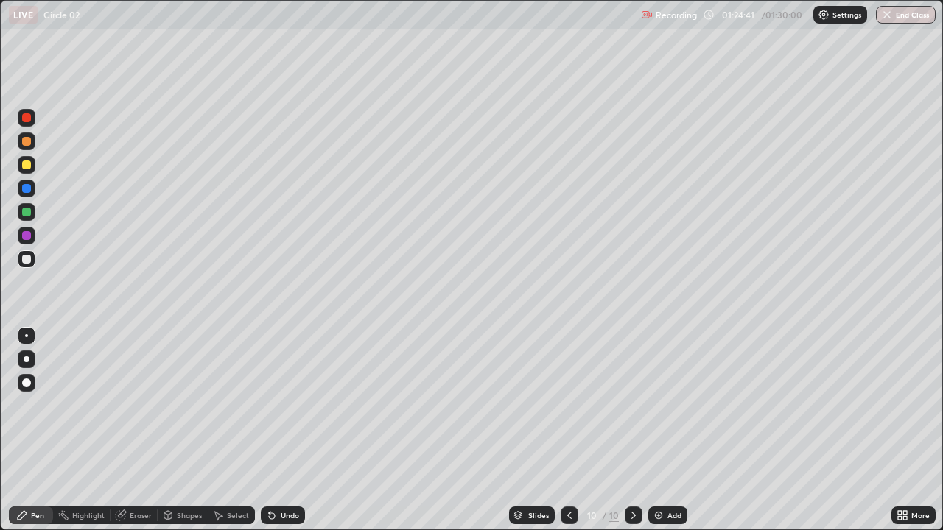
click at [295, 405] on div "Undo" at bounding box center [290, 515] width 18 height 7
click at [904, 12] on button "End Class" at bounding box center [906, 15] width 58 height 18
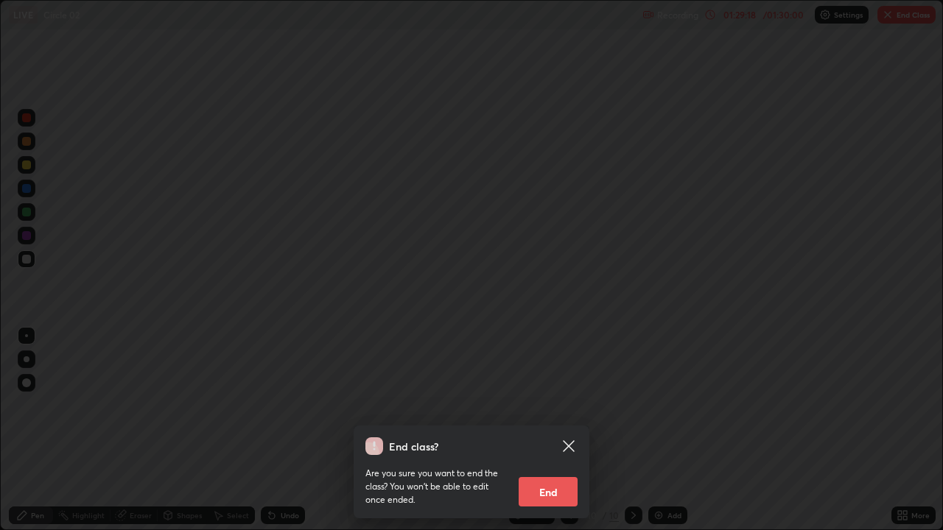
click at [560, 405] on button "End" at bounding box center [547, 491] width 59 height 29
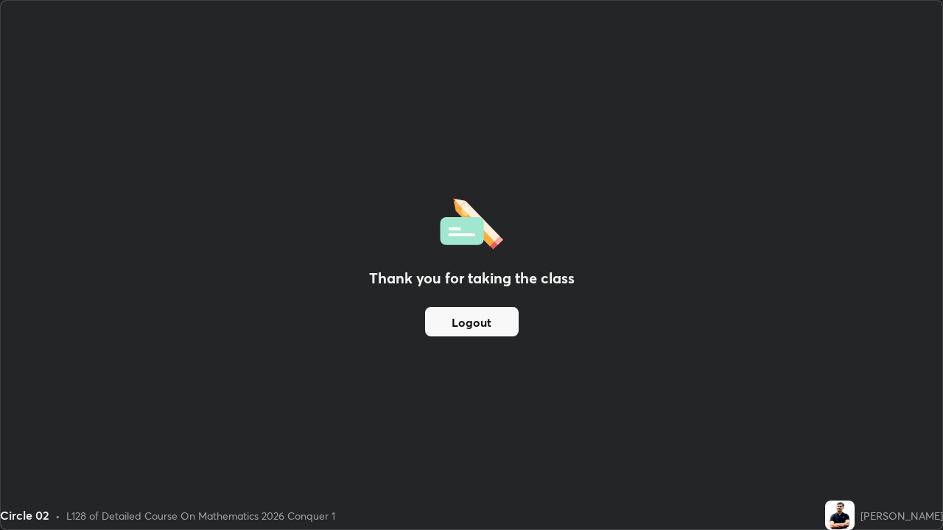
click at [495, 320] on button "Logout" at bounding box center [472, 321] width 94 height 29
click at [494, 323] on button "Logout" at bounding box center [472, 321] width 94 height 29
click at [493, 324] on button "Logout" at bounding box center [472, 321] width 94 height 29
click at [499, 325] on button "Logout" at bounding box center [472, 321] width 94 height 29
